Goal: Information Seeking & Learning: Learn about a topic

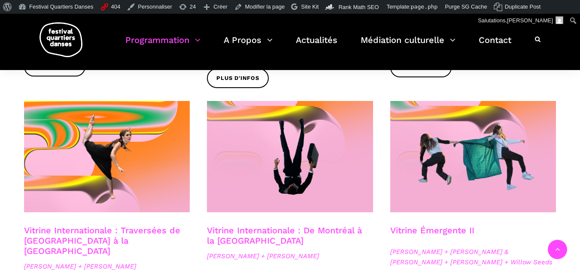
scroll to position [686, 0]
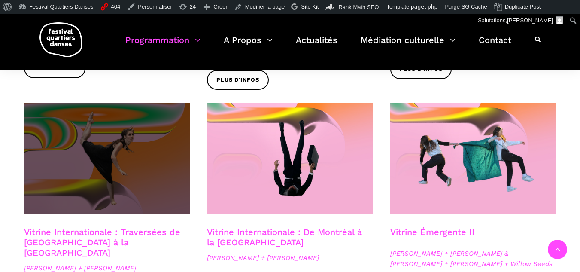
click at [53, 164] on span at bounding box center [107, 158] width 166 height 111
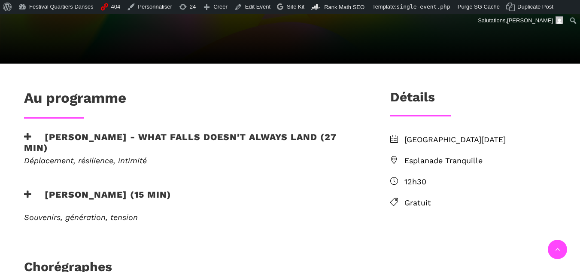
scroll to position [215, 0]
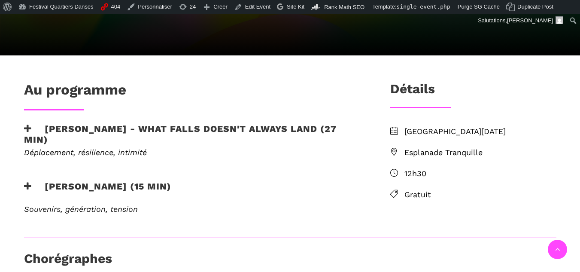
click at [76, 133] on h3 "Linus Jansner - What Falls Doesn't Always Land (27 min)" at bounding box center [193, 133] width 338 height 21
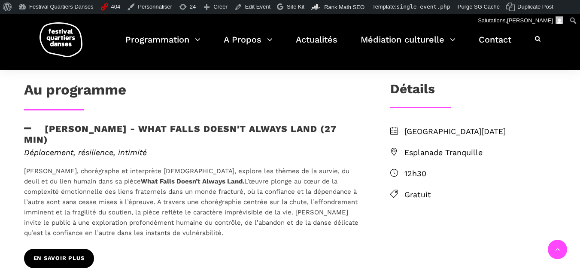
click at [68, 254] on span "EN SAVOIR PLUS" at bounding box center [58, 258] width 51 height 9
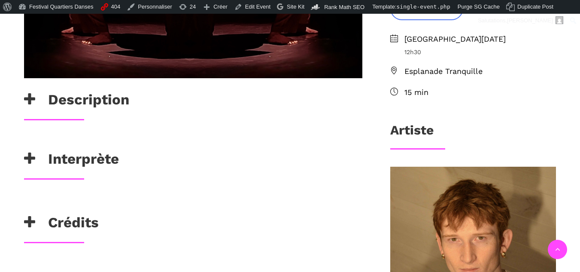
click at [69, 150] on h3 "Interprète" at bounding box center [71, 160] width 95 height 21
